Goal: Information Seeking & Learning: Understand process/instructions

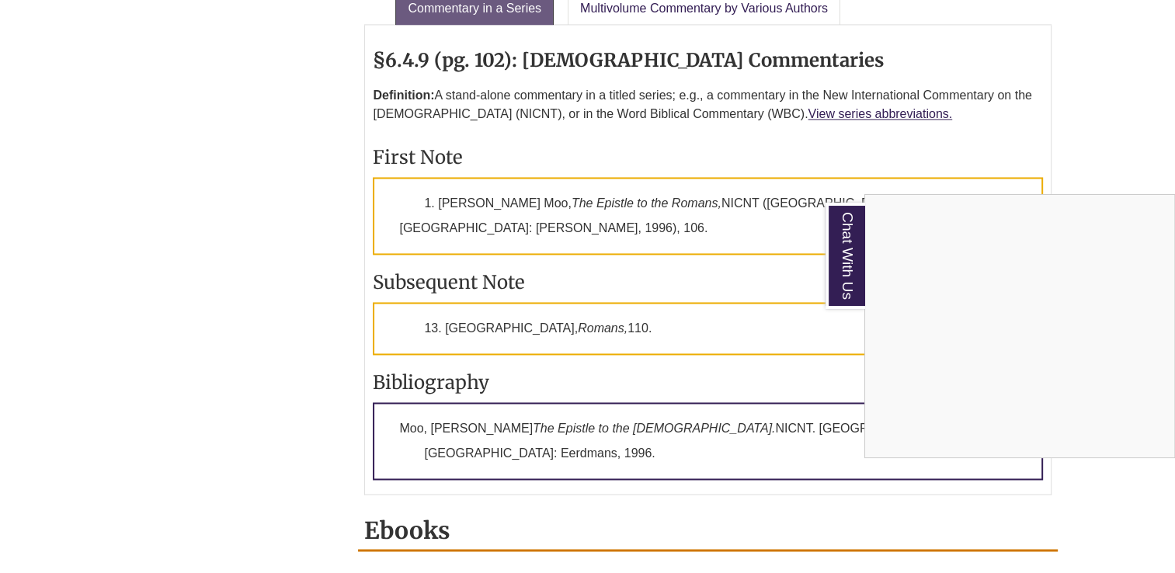
scroll to position [2485, 0]
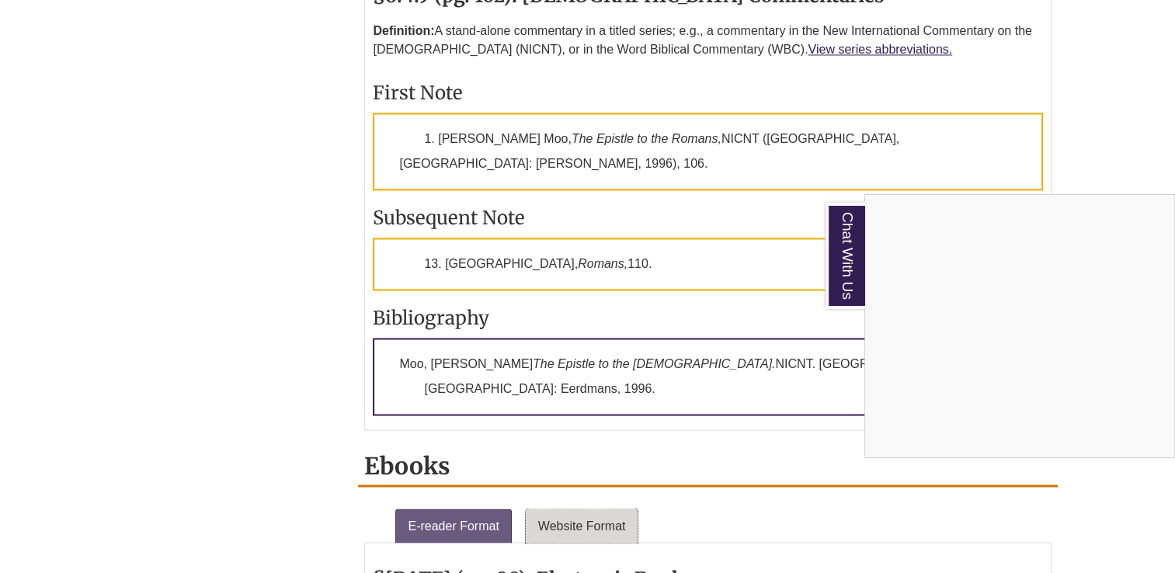
click at [571, 352] on div "Chat With Us" at bounding box center [587, 286] width 1175 height 573
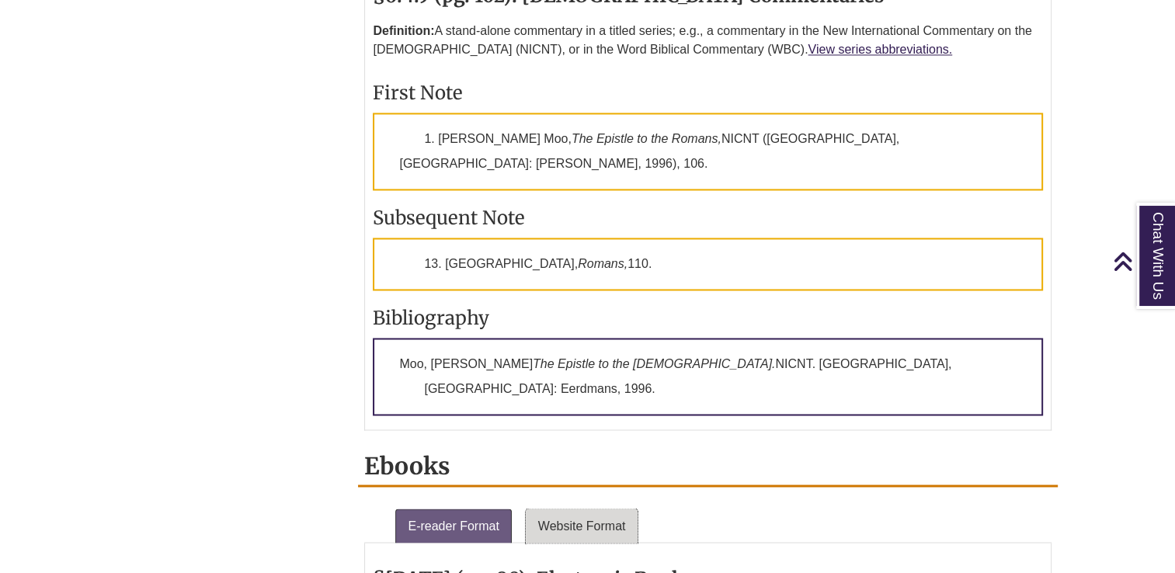
click at [582, 509] on link "Website Format" at bounding box center [582, 526] width 113 height 34
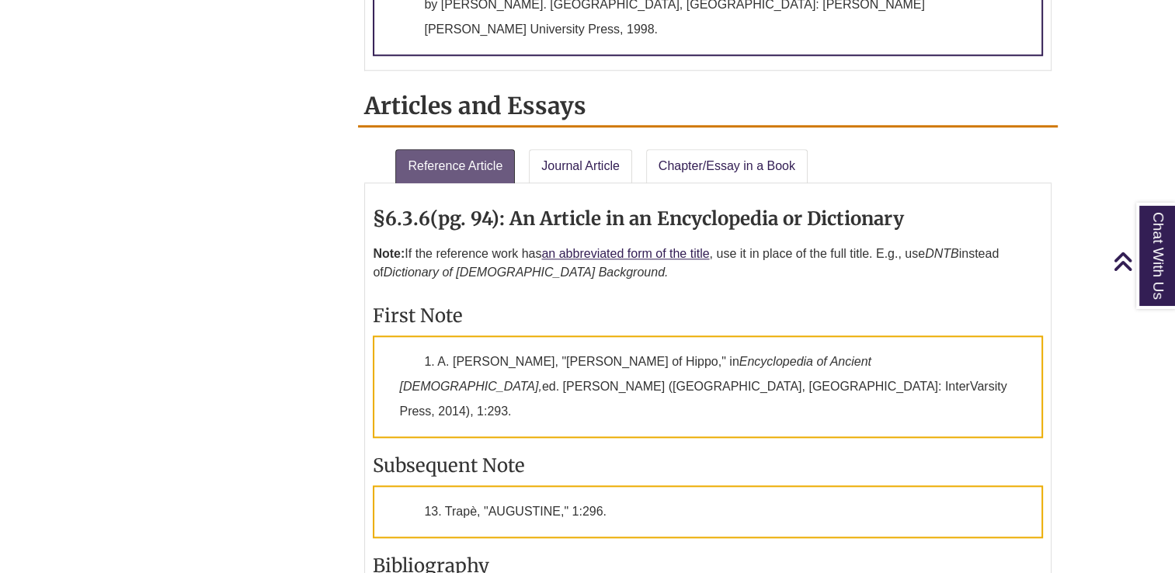
scroll to position [1553, 0]
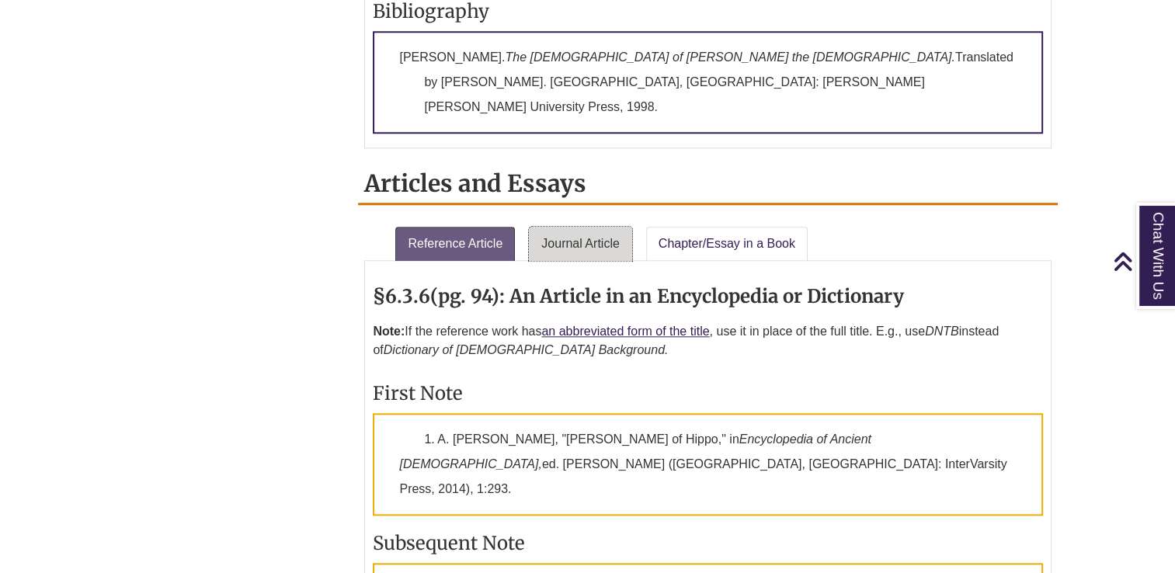
click at [593, 227] on link "Journal Article" at bounding box center [580, 244] width 103 height 34
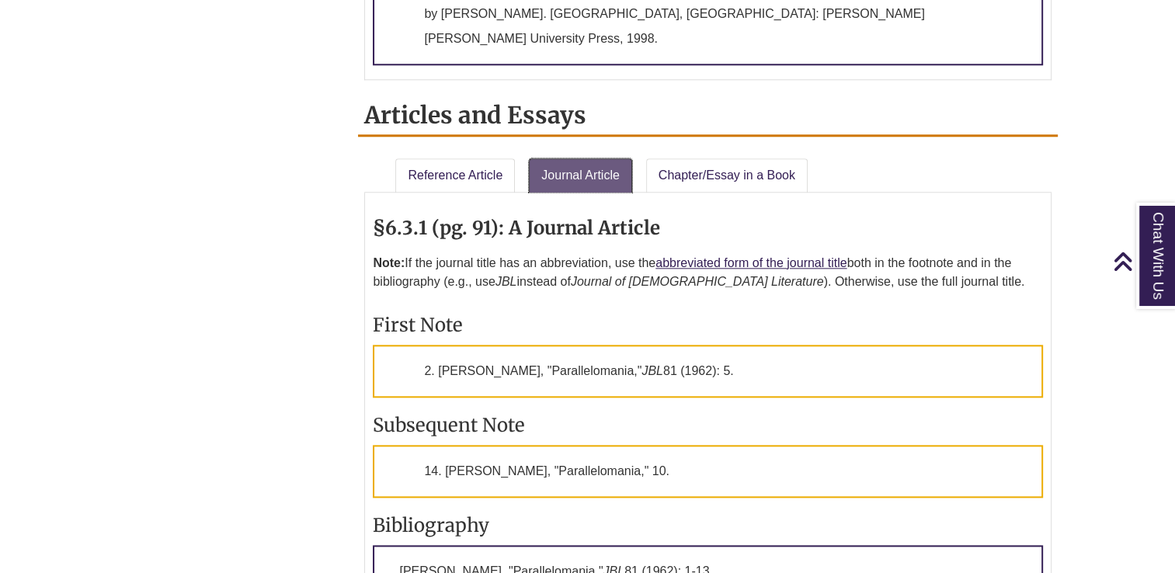
scroll to position [1631, 0]
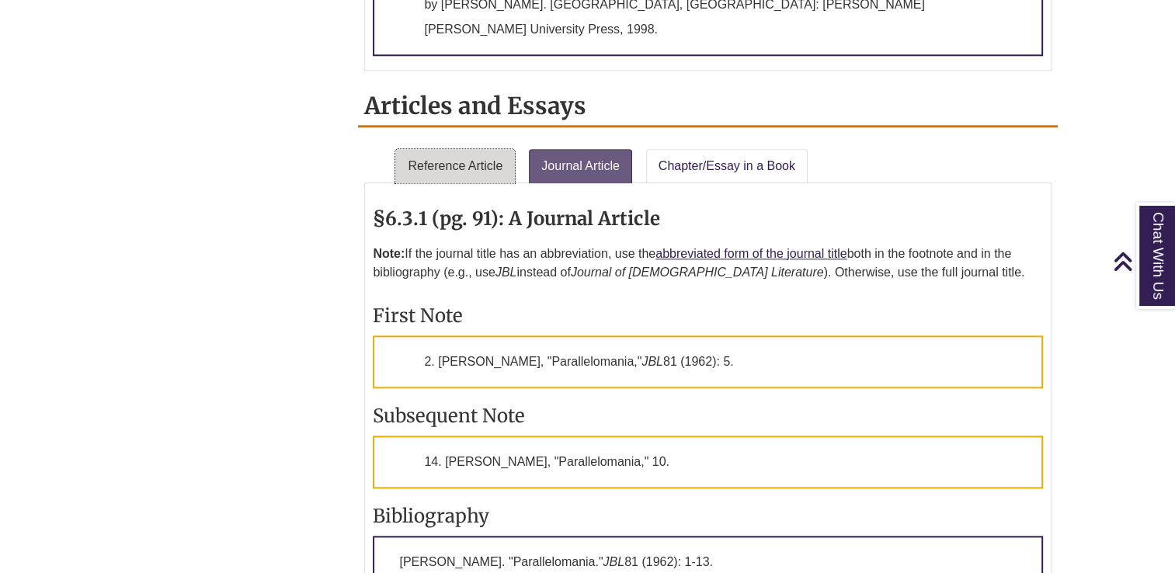
click at [454, 149] on link "Reference Article" at bounding box center [455, 166] width 120 height 34
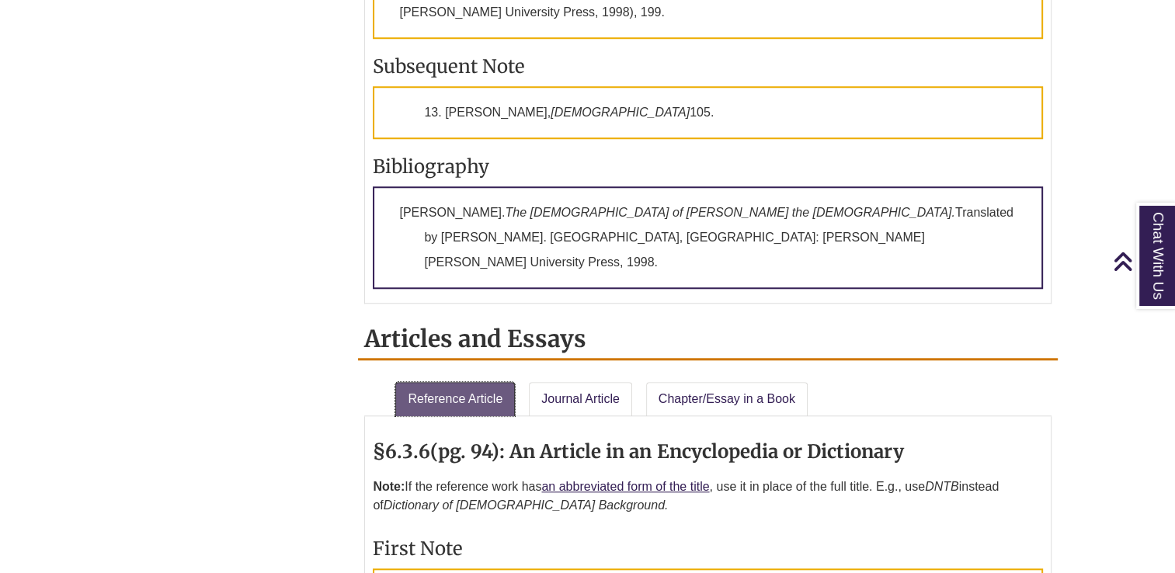
scroll to position [1475, 0]
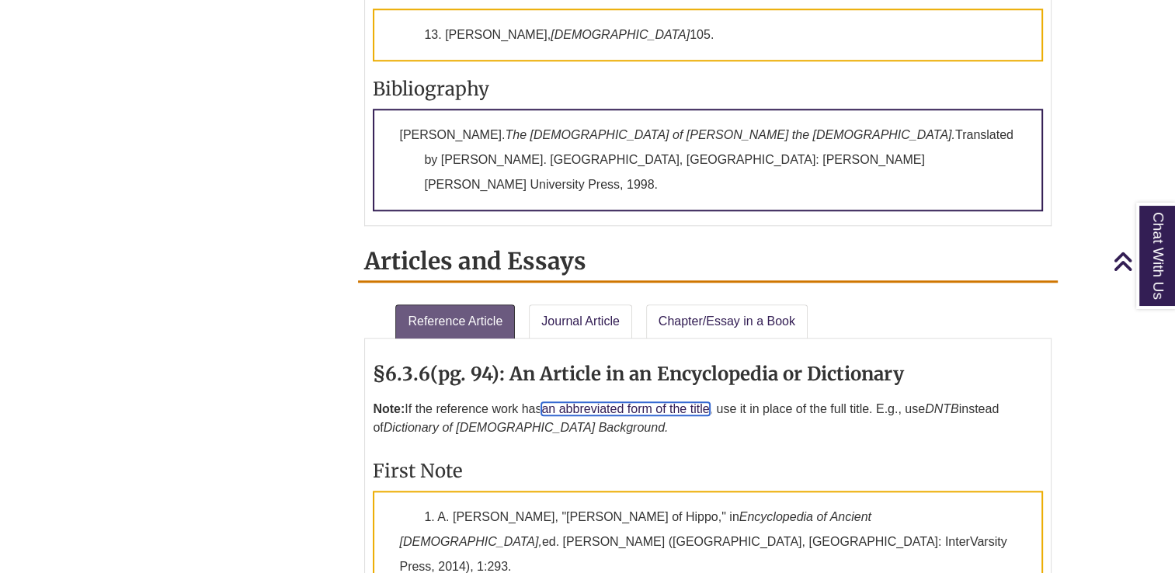
click at [634, 402] on link "an abbreviated form of the title" at bounding box center [625, 408] width 168 height 13
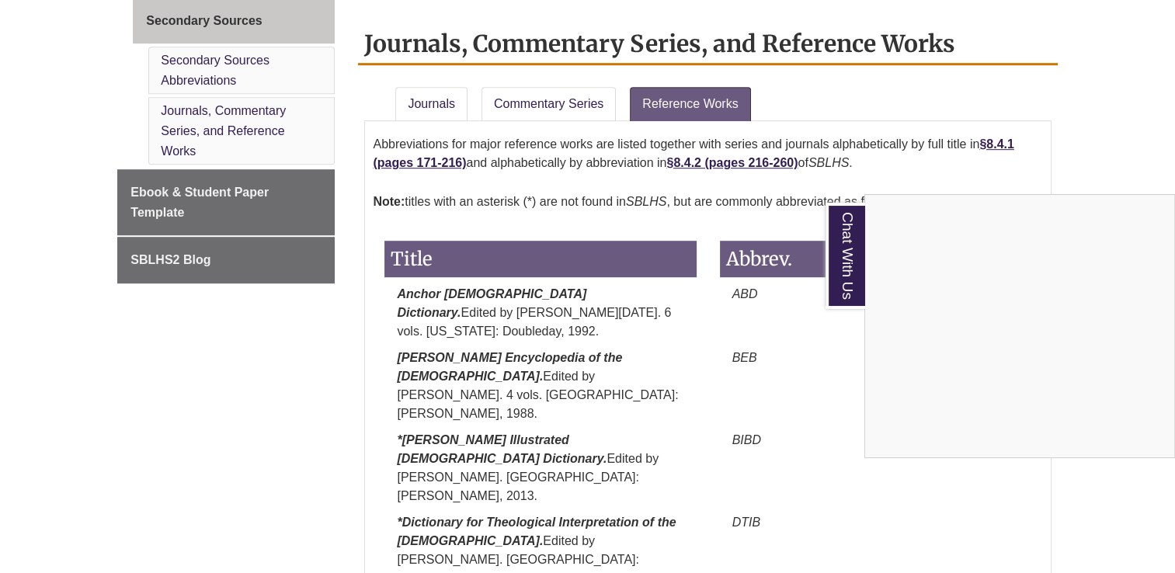
scroll to position [879, 0]
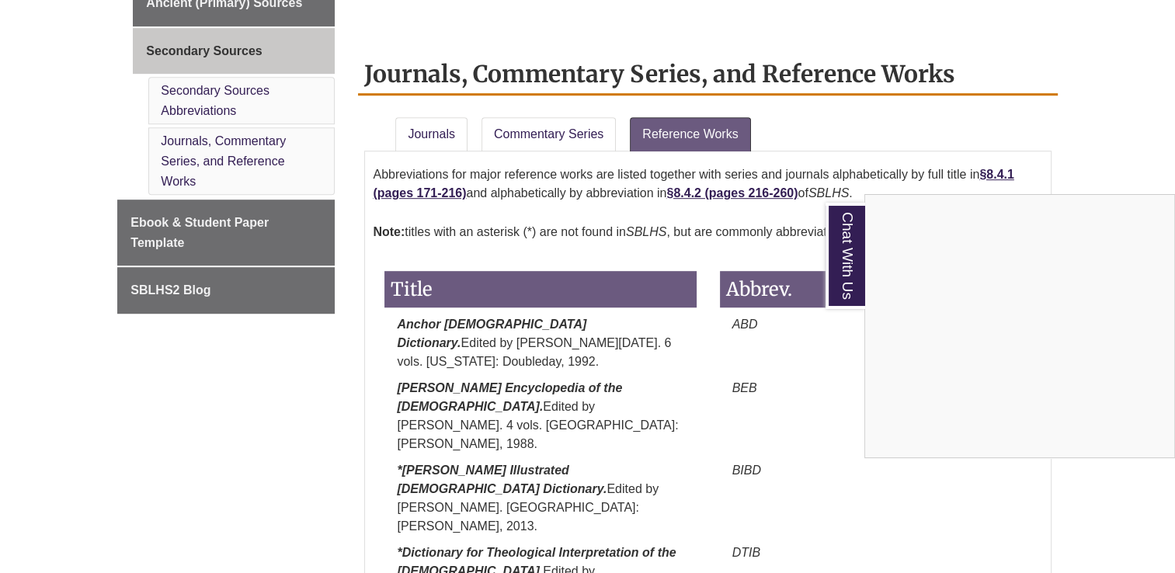
click at [529, 123] on div "Chat With Us" at bounding box center [587, 286] width 1175 height 573
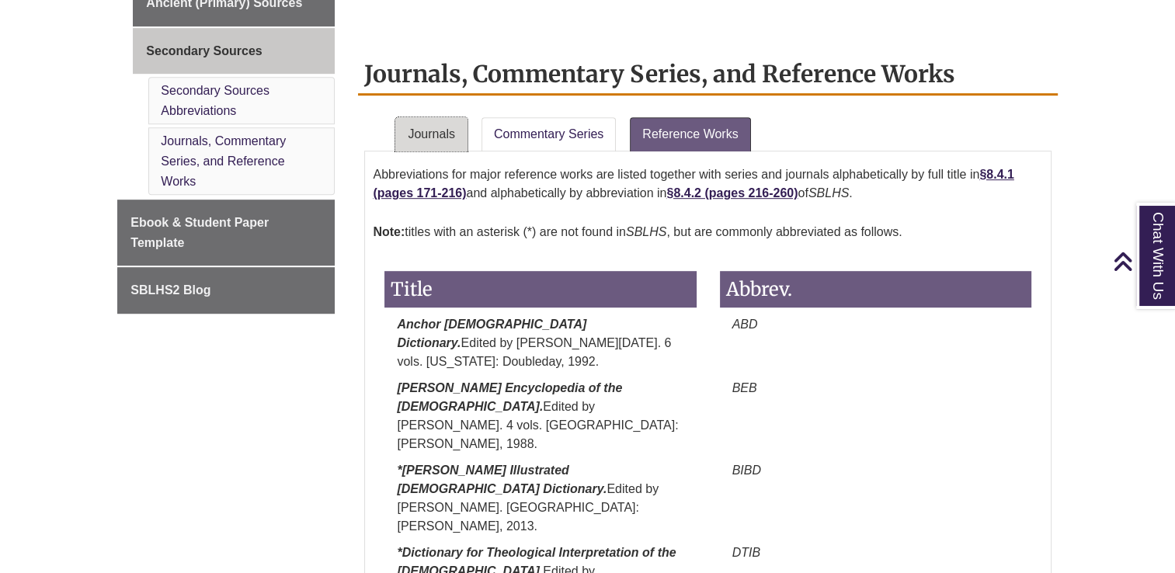
click at [444, 126] on link "Journals" at bounding box center [430, 134] width 71 height 34
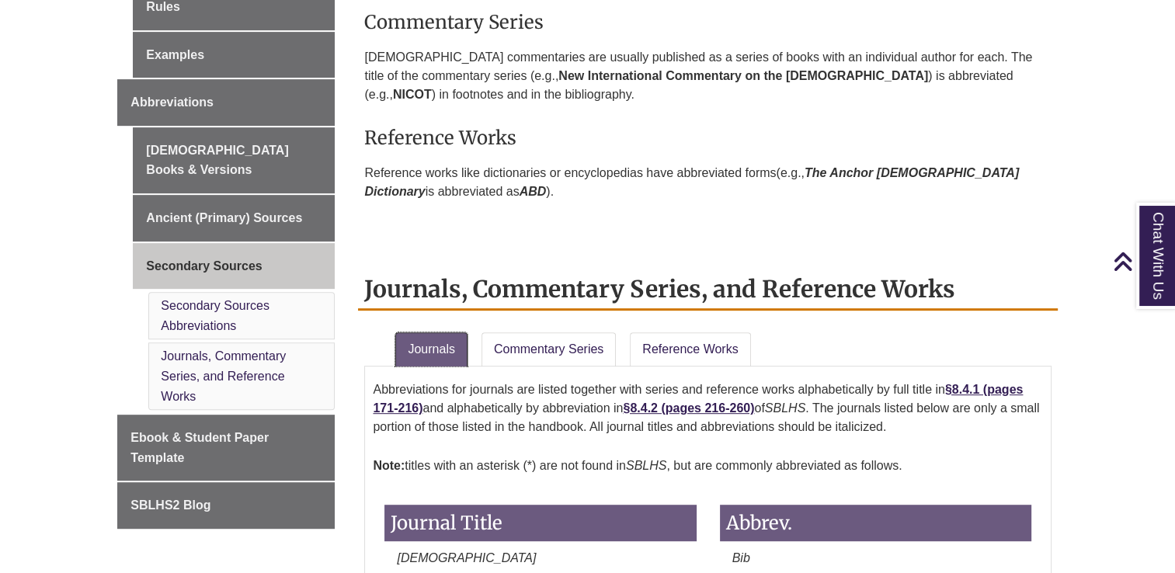
scroll to position [646, 0]
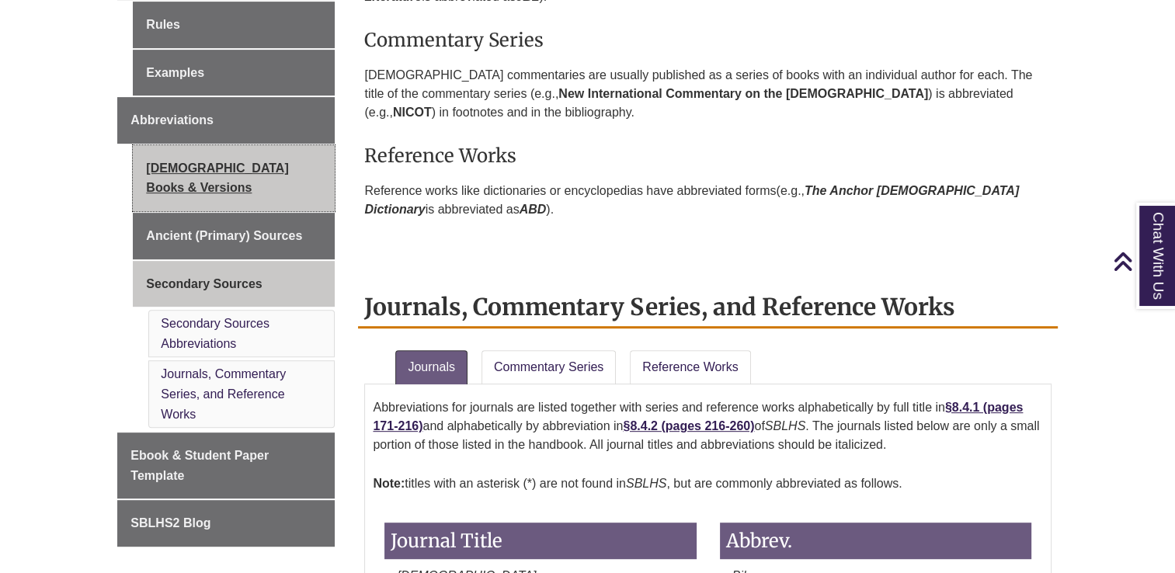
click at [220, 145] on link "[DEMOGRAPHIC_DATA] Books & Versions" at bounding box center [234, 178] width 202 height 66
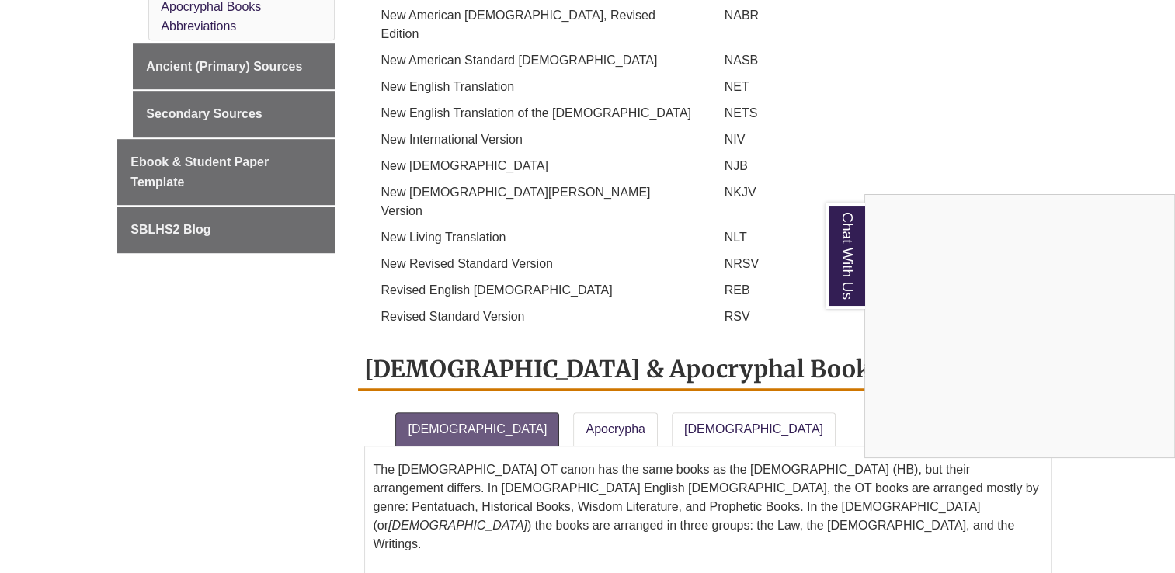
scroll to position [1009, 0]
